Goal: Task Accomplishment & Management: Use online tool/utility

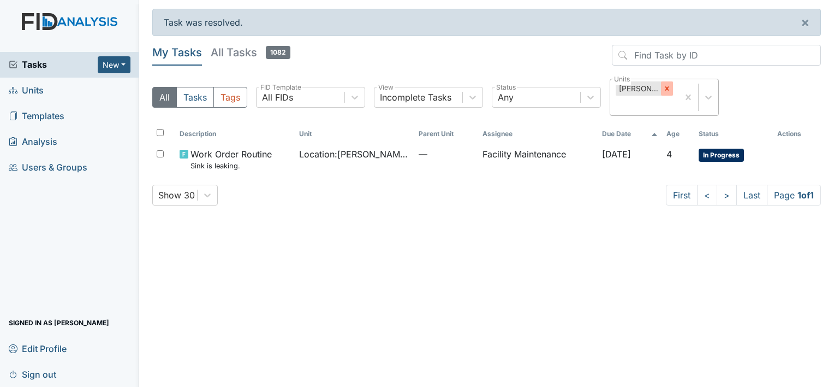
click at [668, 88] on icon at bounding box center [667, 89] width 4 height 4
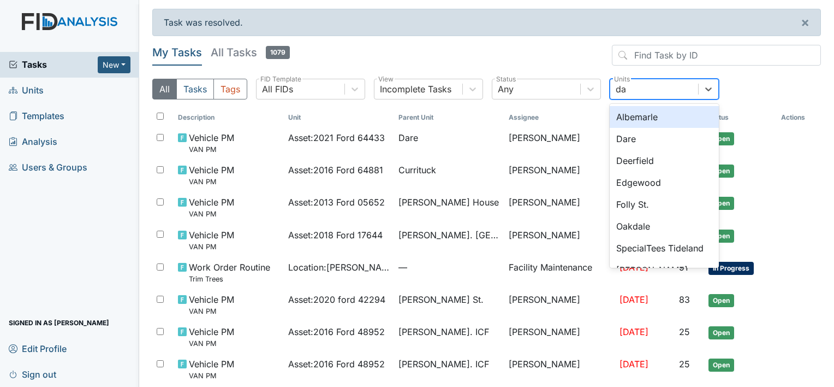
type input "dar"
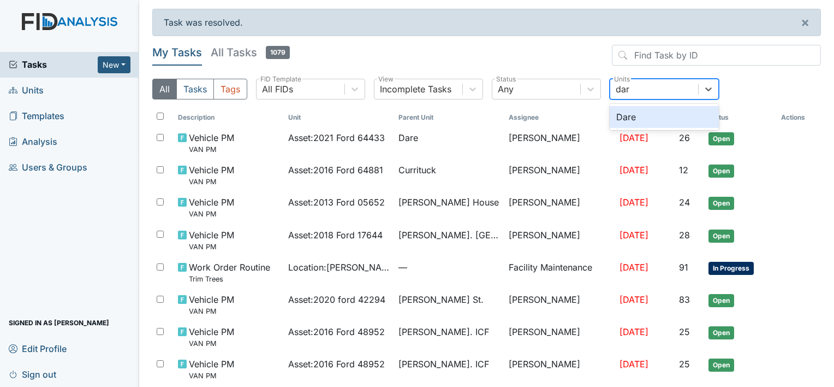
click at [633, 114] on div "Dare" at bounding box center [664, 117] width 109 height 22
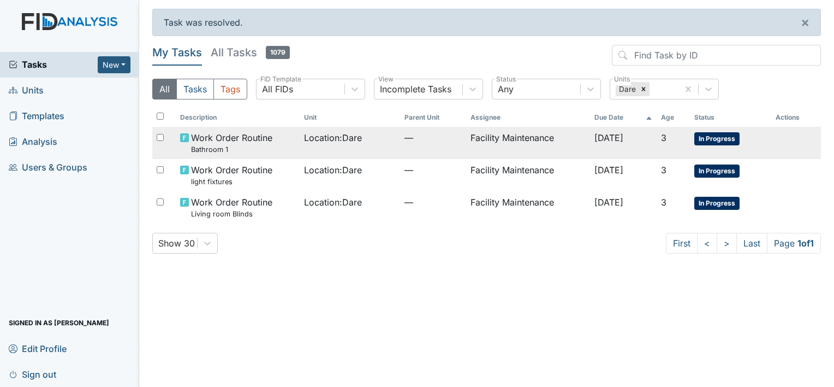
click at [320, 138] on span "Location : Dare" at bounding box center [333, 137] width 58 height 13
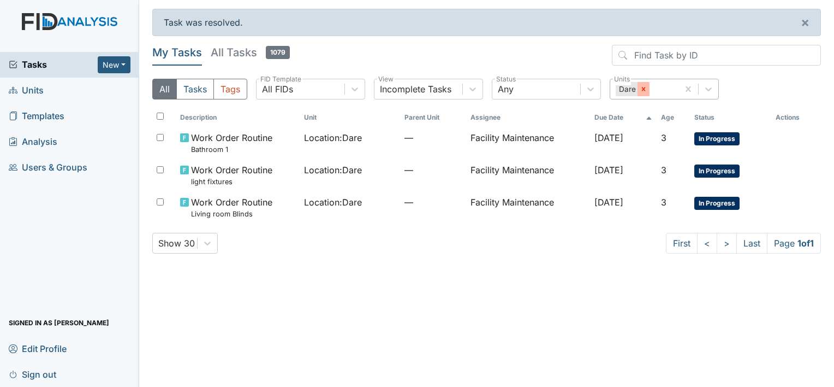
click at [644, 90] on icon at bounding box center [644, 89] width 4 height 4
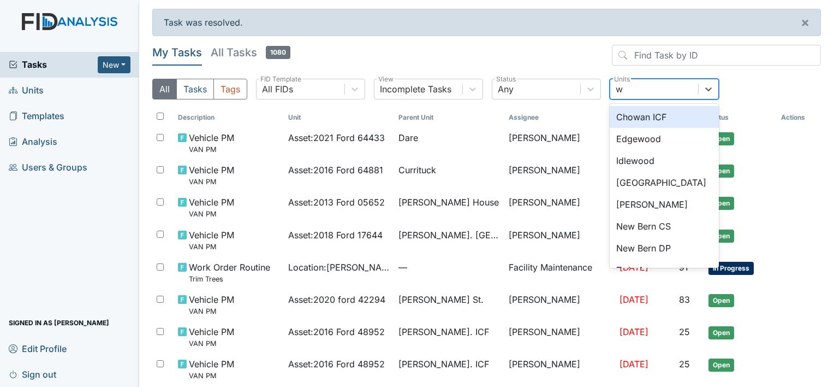
type input "wi"
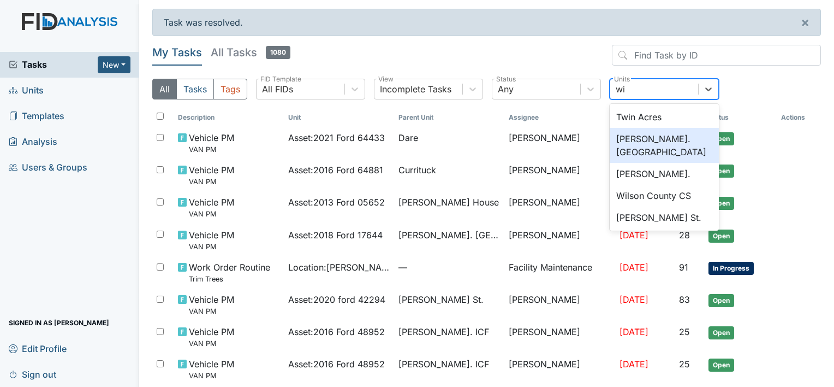
click at [640, 138] on div "[PERSON_NAME]. [GEOGRAPHIC_DATA]" at bounding box center [664, 145] width 109 height 35
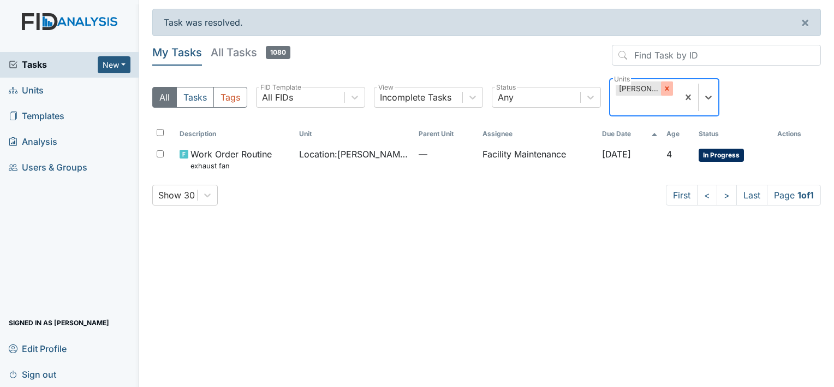
click at [666, 87] on icon at bounding box center [667, 89] width 8 height 8
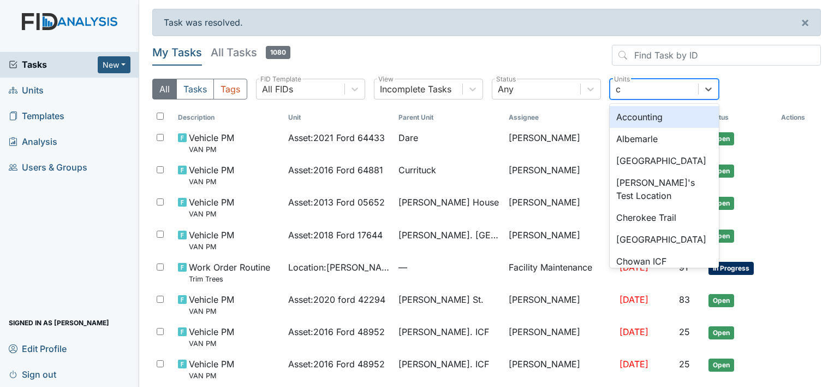
type input "cu"
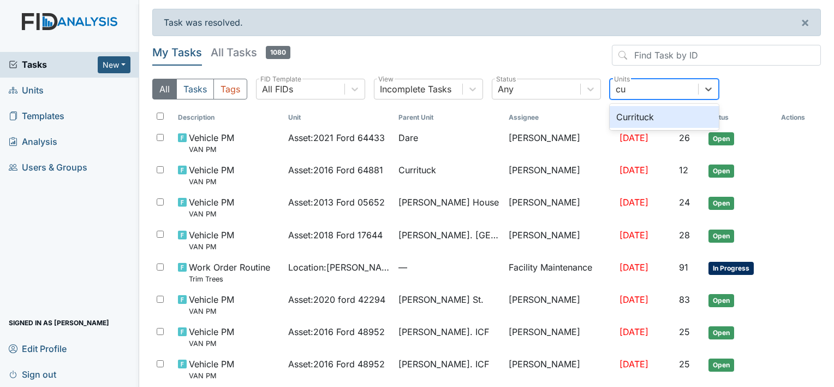
click at [638, 115] on div "Currituck" at bounding box center [664, 117] width 109 height 22
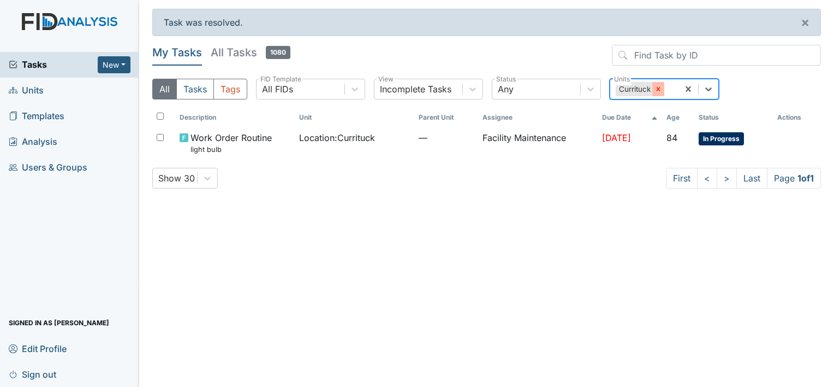
click at [657, 88] on icon at bounding box center [659, 89] width 8 height 8
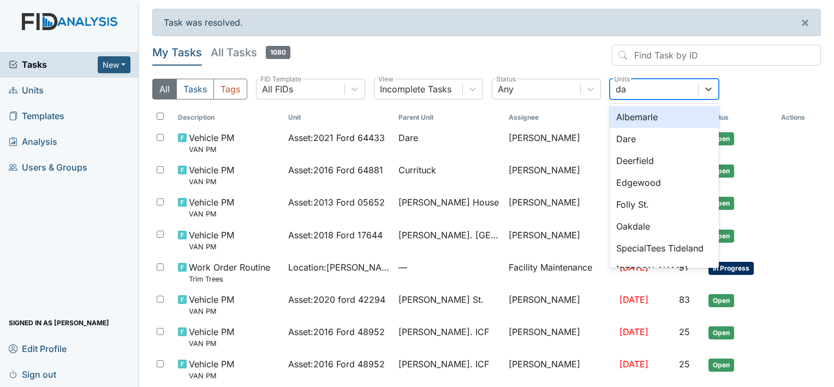
type input "dar"
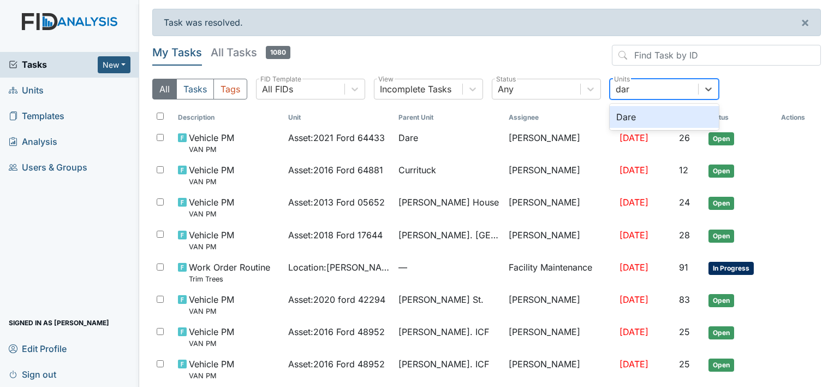
click at [627, 117] on div "Dare" at bounding box center [664, 117] width 109 height 22
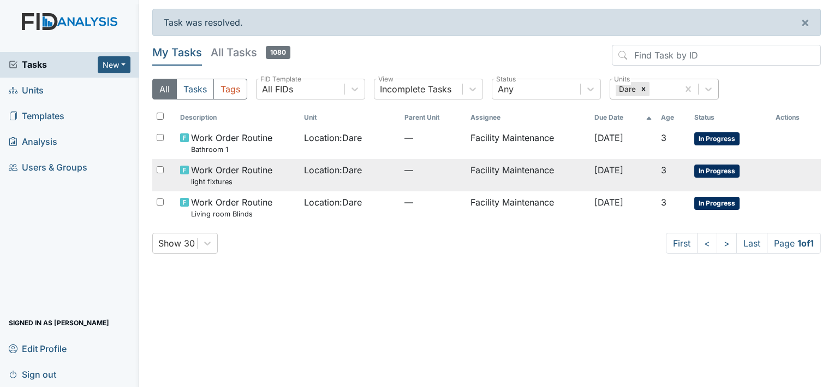
click at [337, 166] on span "Location : Dare" at bounding box center [333, 169] width 58 height 13
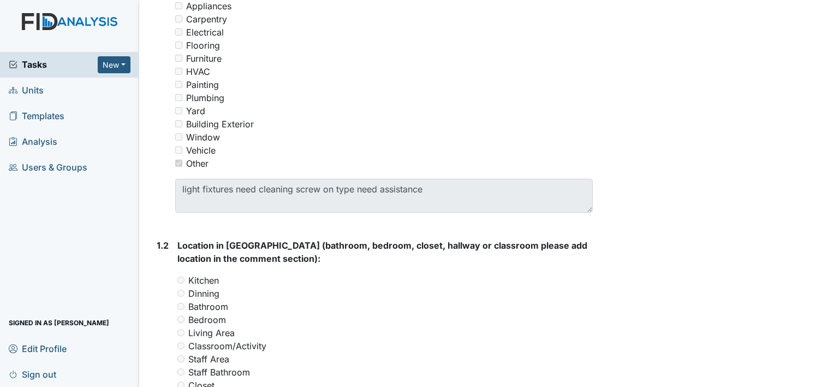
scroll to position [335, 0]
